Goal: Information Seeking & Learning: Find specific fact

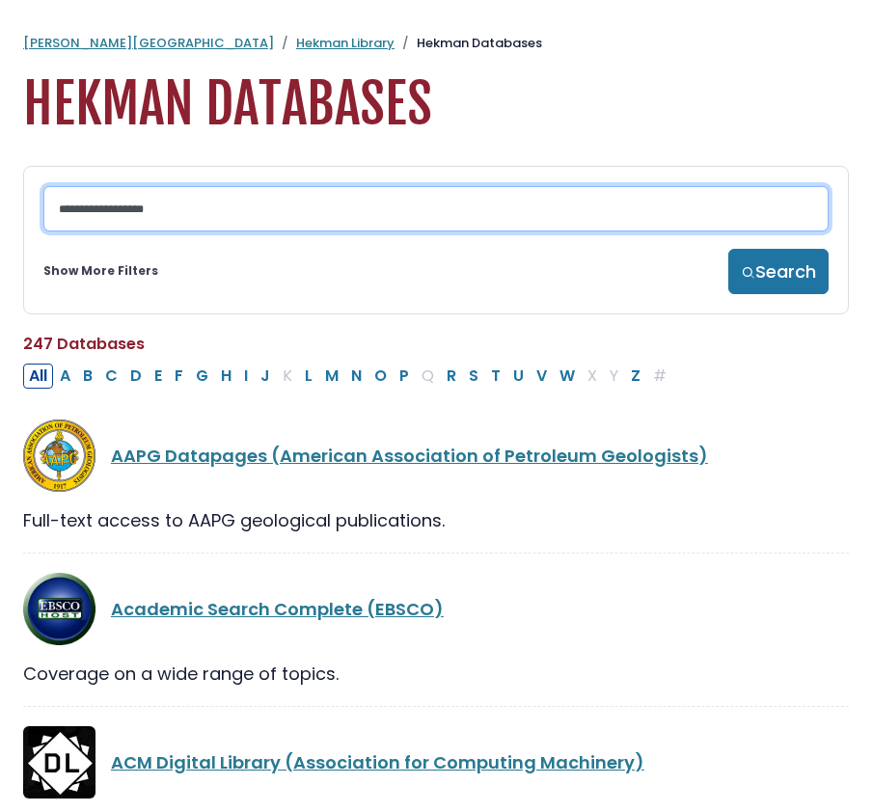
click at [314, 211] on input "Search database by title or keyword" at bounding box center [435, 208] width 785 height 45
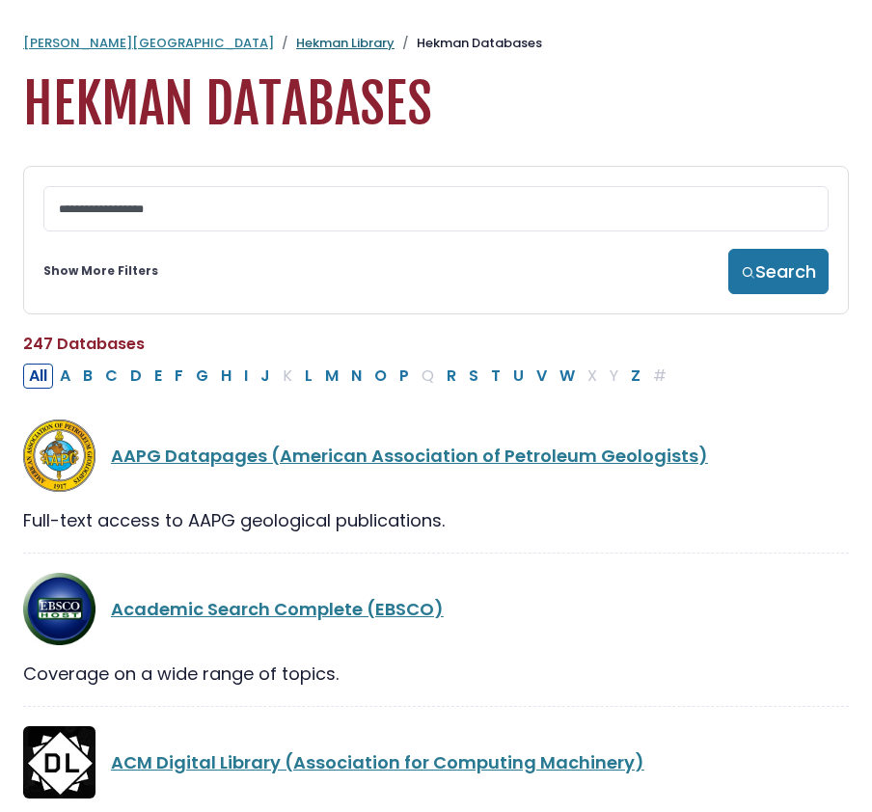
click at [296, 49] on link "Hekman Library" at bounding box center [345, 43] width 98 height 18
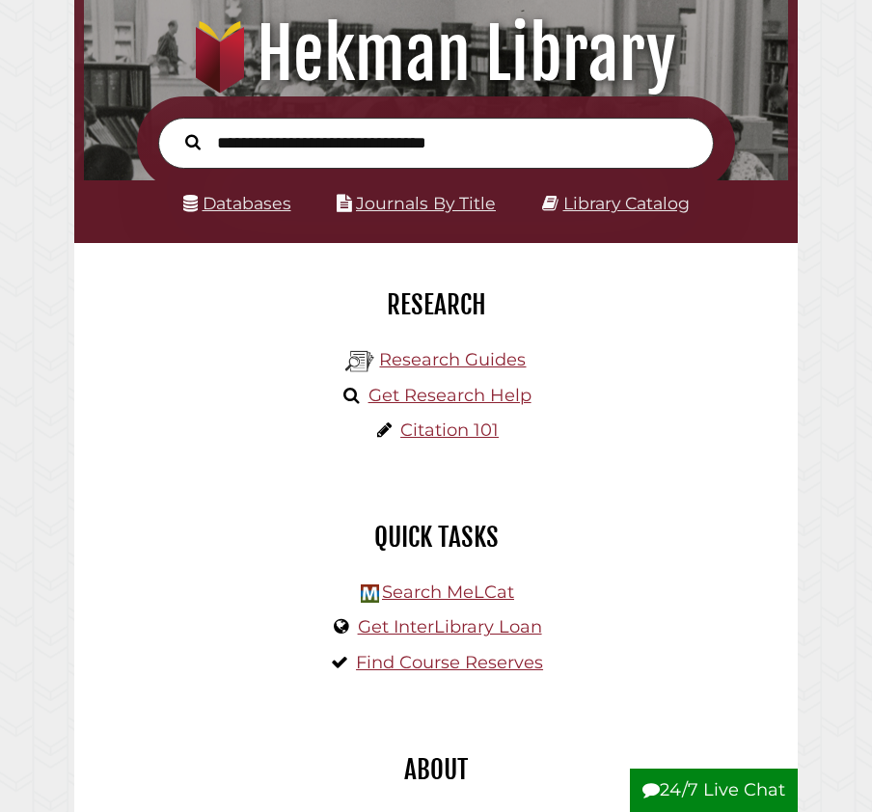
scroll to position [179, 0]
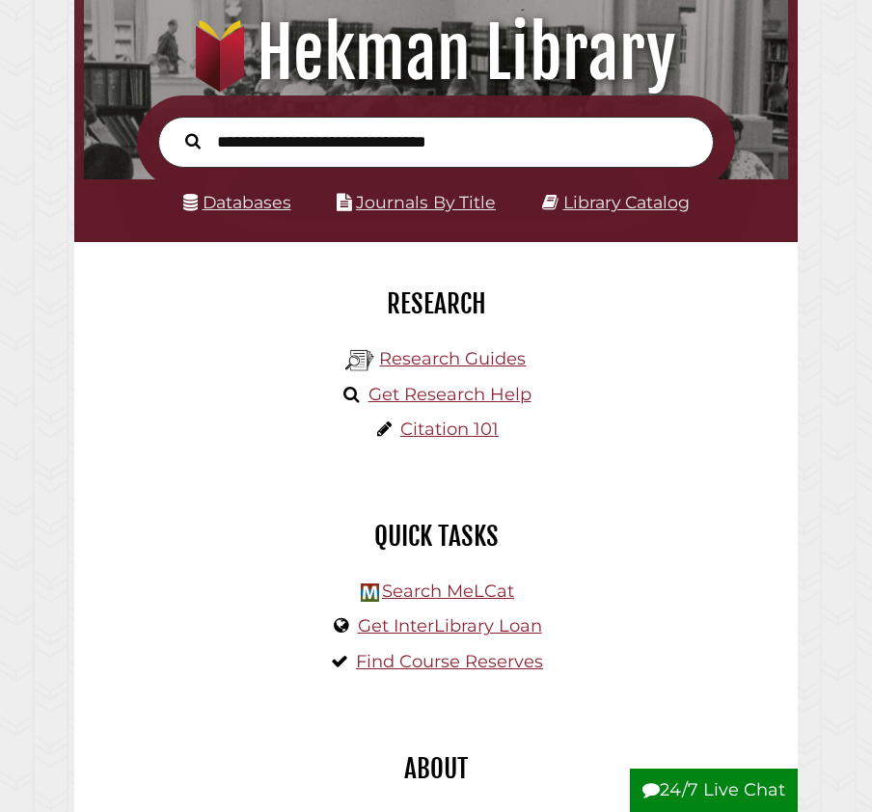
click at [420, 151] on input "text" at bounding box center [436, 142] width 556 height 51
type input "**********"
click at [176, 128] on button "Search" at bounding box center [193, 140] width 35 height 24
